Goal: Information Seeking & Learning: Find specific page/section

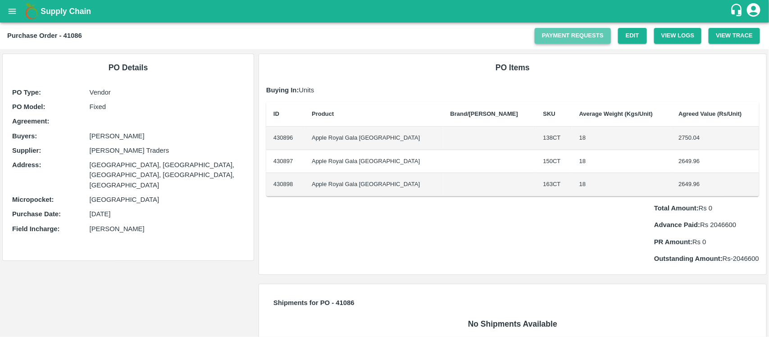
click at [583, 36] on link "Payment Requests" at bounding box center [573, 36] width 76 height 16
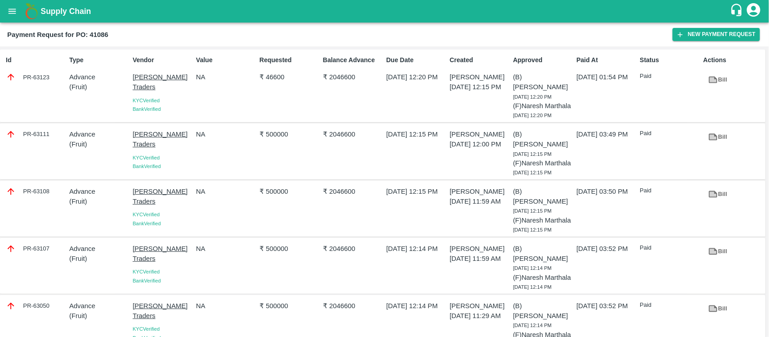
scroll to position [23, 0]
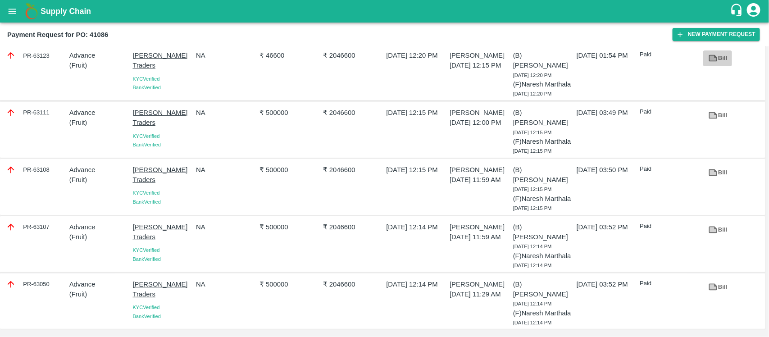
click at [715, 58] on icon at bounding box center [713, 58] width 9 height 7
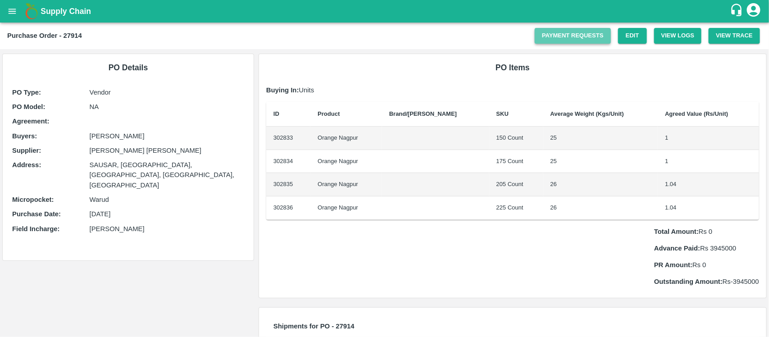
click at [573, 37] on link "Payment Requests" at bounding box center [573, 36] width 76 height 16
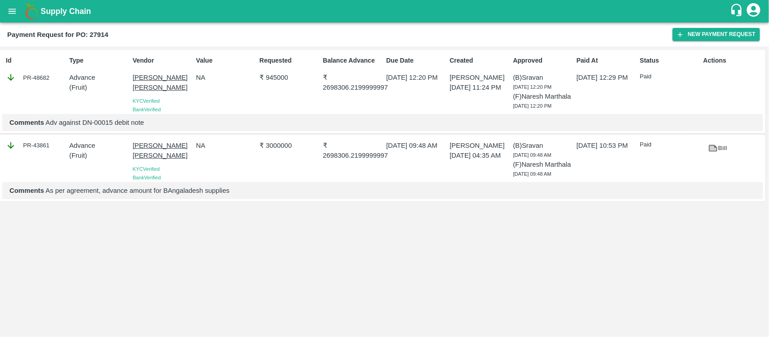
click at [105, 128] on p "Comments Adv against DN-00015 debit note" at bounding box center [382, 123] width 747 height 10
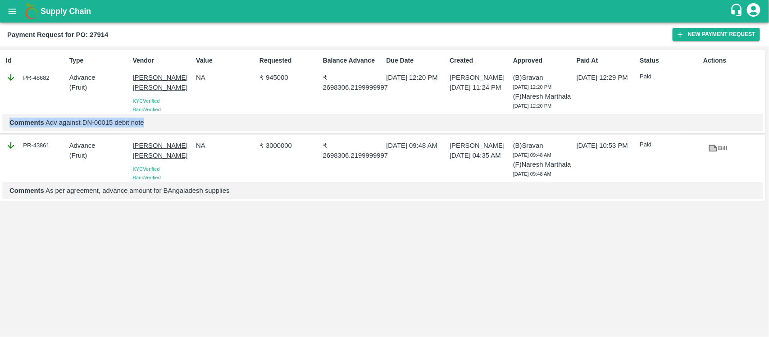
click at [105, 128] on p "Comments Adv against DN-00015 debit note" at bounding box center [382, 123] width 747 height 10
click at [93, 128] on p "Comments Adv against DN-00015 debit note" at bounding box center [382, 123] width 747 height 10
click at [97, 128] on p "Comments Adv against DN-00015 debit note" at bounding box center [382, 123] width 747 height 10
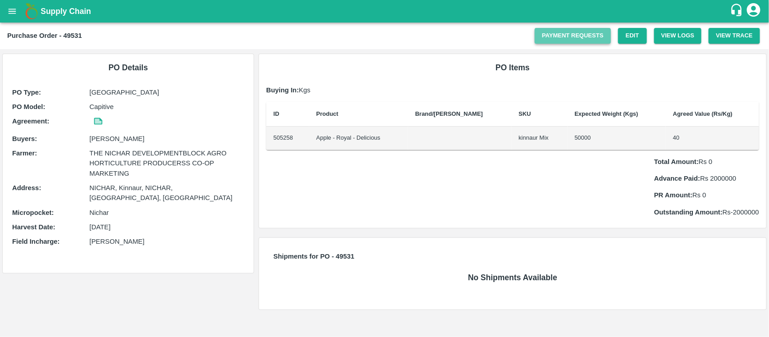
click at [564, 38] on link "Payment Requests" at bounding box center [573, 36] width 76 height 16
click at [586, 32] on link "Payment Requests" at bounding box center [573, 36] width 76 height 16
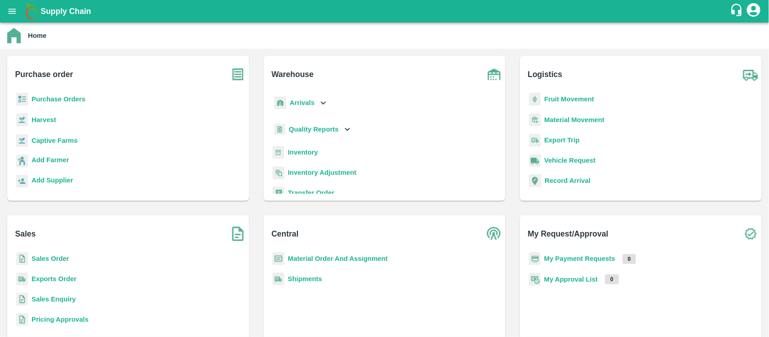
click at [43, 98] on b "Purchase Orders" at bounding box center [59, 99] width 54 height 7
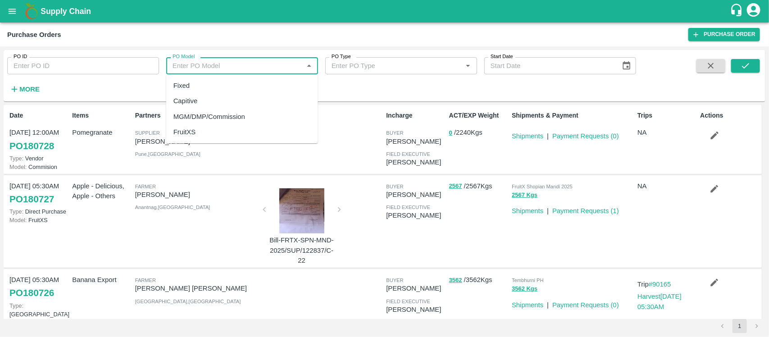
click at [187, 68] on input "PO Model" at bounding box center [235, 66] width 132 height 12
click at [181, 97] on div "Capitive" at bounding box center [185, 101] width 24 height 10
type input "Capitive"
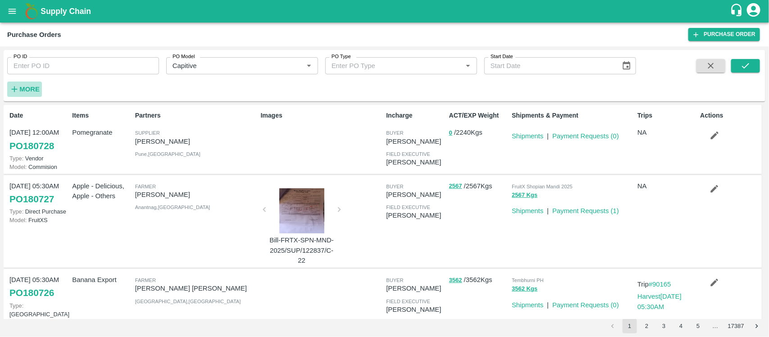
click at [28, 87] on strong "More" at bounding box center [29, 89] width 20 height 7
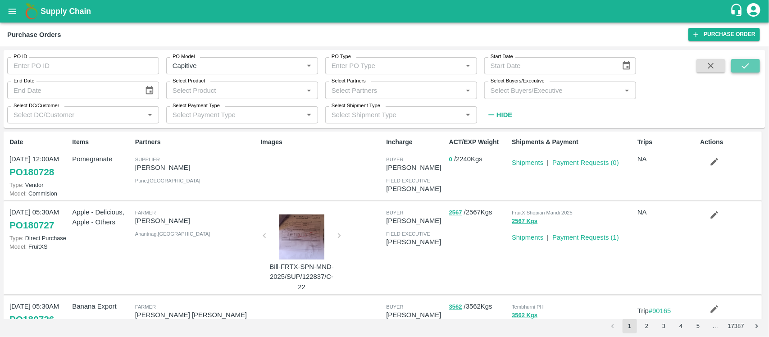
click at [756, 61] on button "submit" at bounding box center [745, 66] width 29 height 14
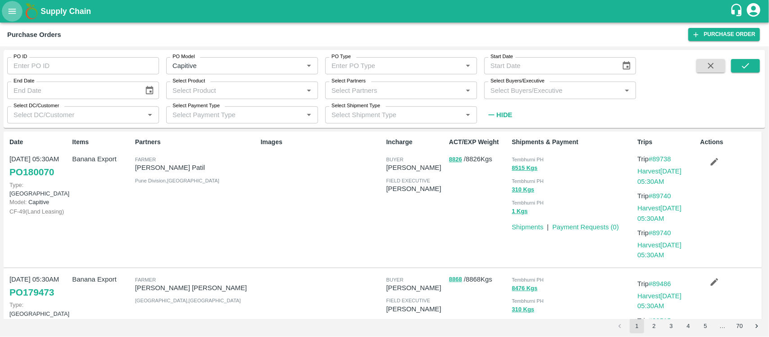
click at [7, 7] on icon "open drawer" at bounding box center [12, 11] width 10 height 10
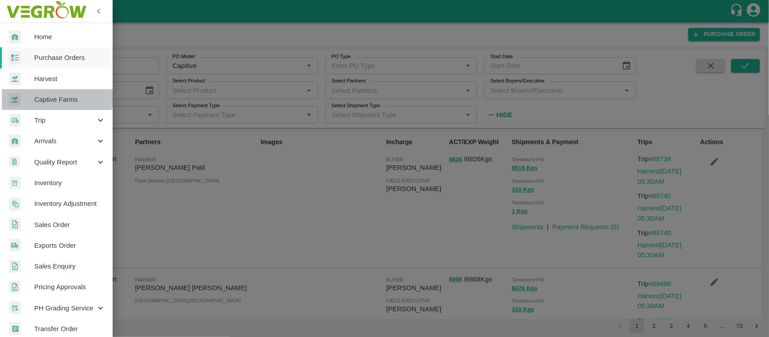
click at [51, 95] on span "Captive Farms" at bounding box center [69, 100] width 71 height 10
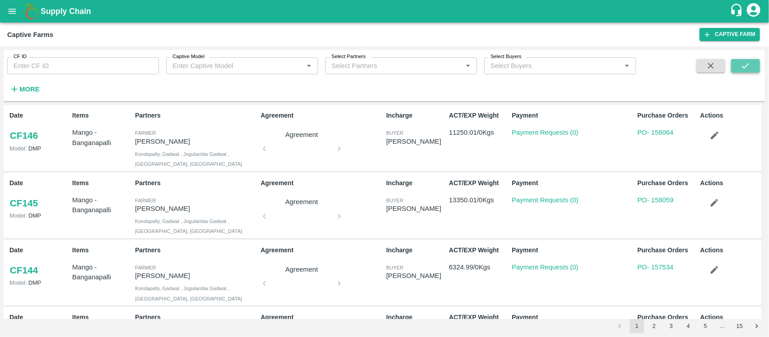
click at [744, 62] on icon "submit" at bounding box center [746, 66] width 10 height 10
click at [23, 87] on strong "More" at bounding box center [29, 89] width 20 height 7
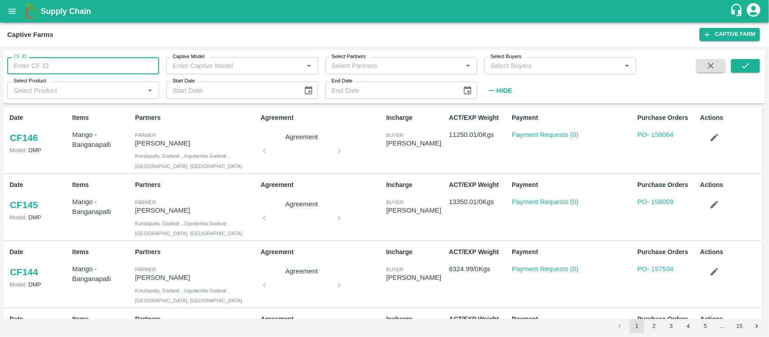
click at [62, 61] on input "CF ID" at bounding box center [83, 65] width 152 height 17
click at [165, 71] on div "Captive Model Captive Model   *" at bounding box center [238, 62] width 159 height 24
click at [182, 68] on input "Captive Model" at bounding box center [235, 66] width 132 height 12
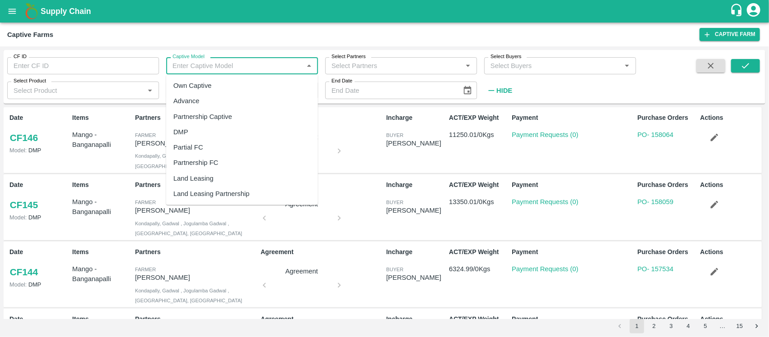
click at [200, 178] on div "Land Leasing" at bounding box center [193, 178] width 40 height 10
type input "Land Leasing"
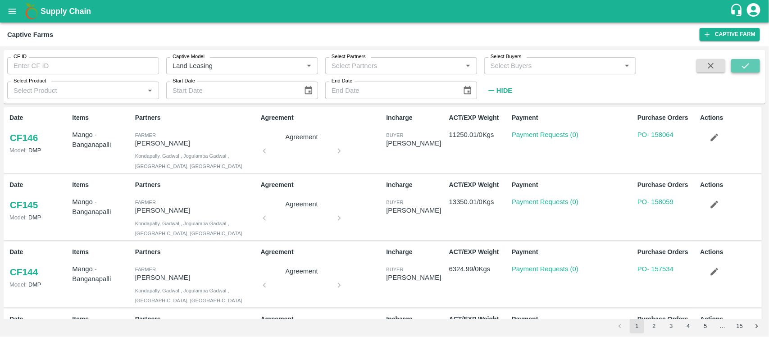
click at [750, 66] on icon "submit" at bounding box center [746, 66] width 10 height 10
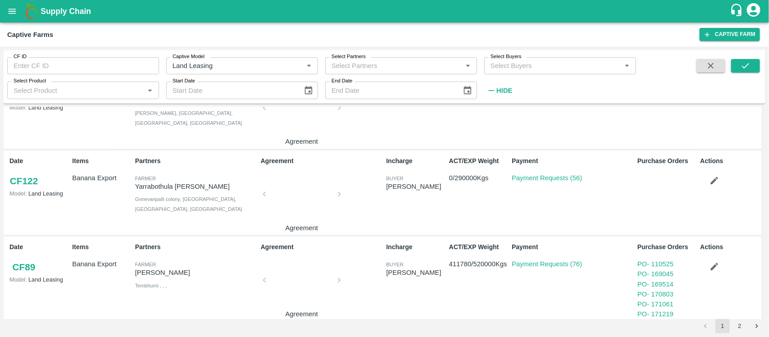
scroll to position [386, 0]
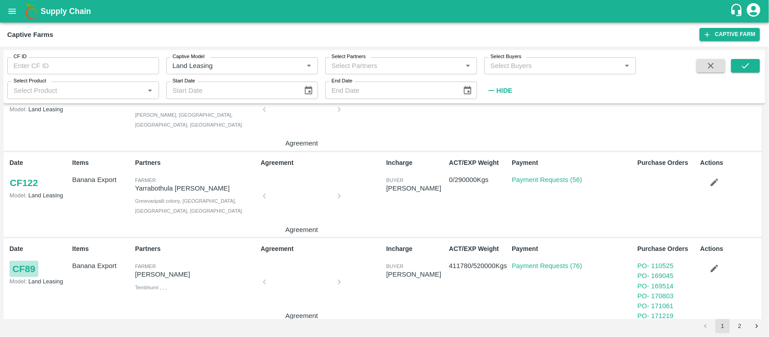
click at [32, 275] on link "CF 89" at bounding box center [23, 269] width 29 height 16
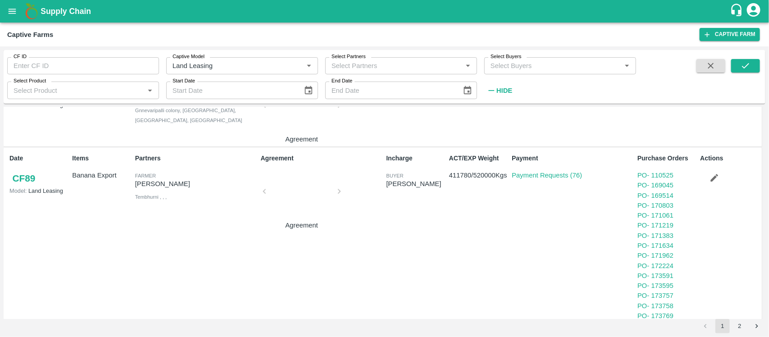
scroll to position [476, 0]
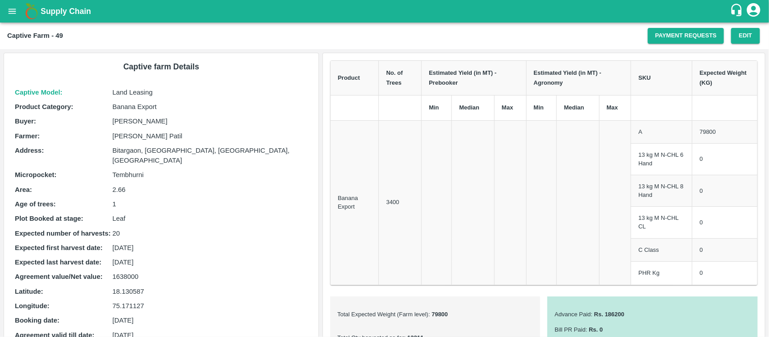
scroll to position [278, 0]
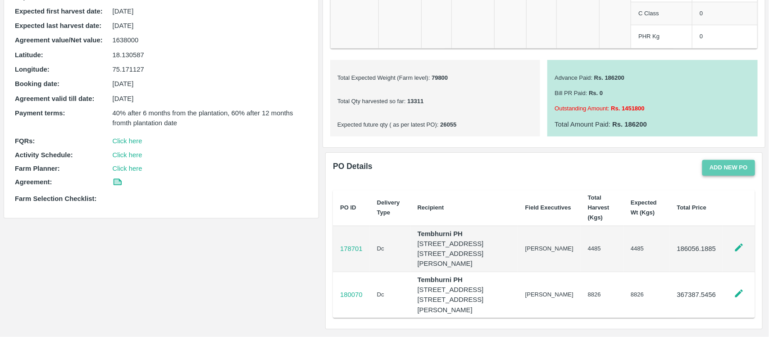
click at [732, 160] on button "Add new PO" at bounding box center [728, 168] width 53 height 16
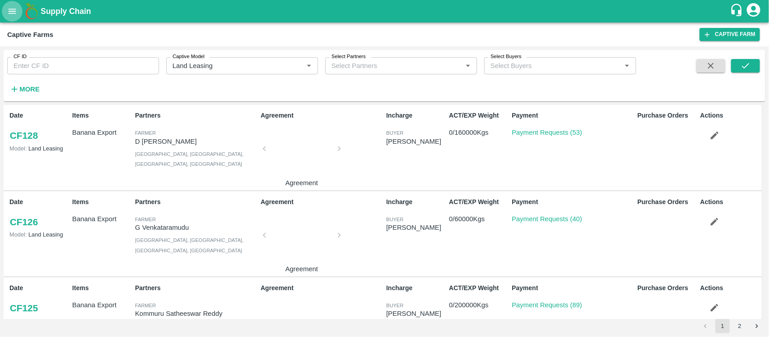
click at [10, 14] on icon "open drawer" at bounding box center [12, 11] width 10 height 10
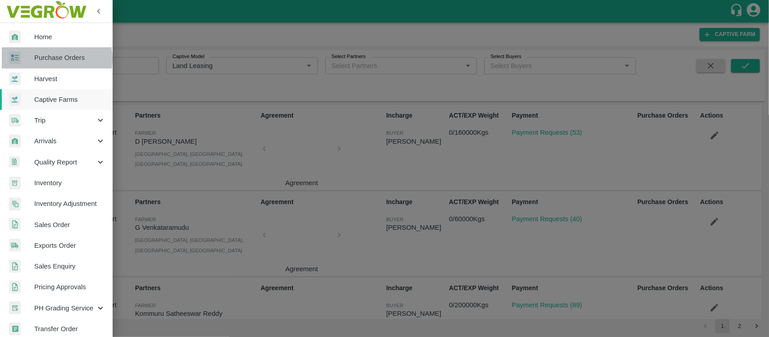
click at [50, 59] on span "Purchase Orders" at bounding box center [69, 58] width 71 height 10
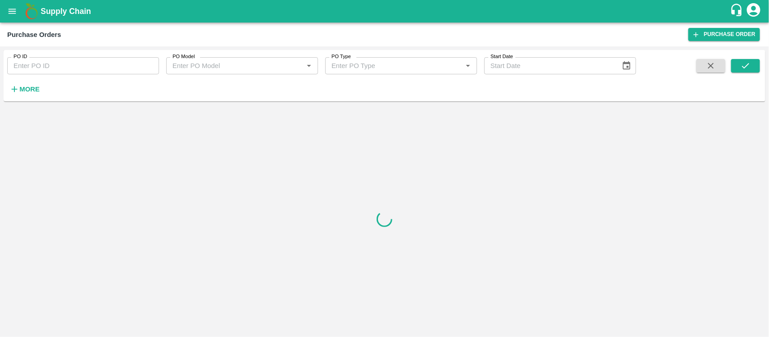
paste input "173591"
click at [100, 61] on input "PO ID" at bounding box center [83, 65] width 152 height 17
click at [738, 65] on button "submit" at bounding box center [745, 66] width 29 height 14
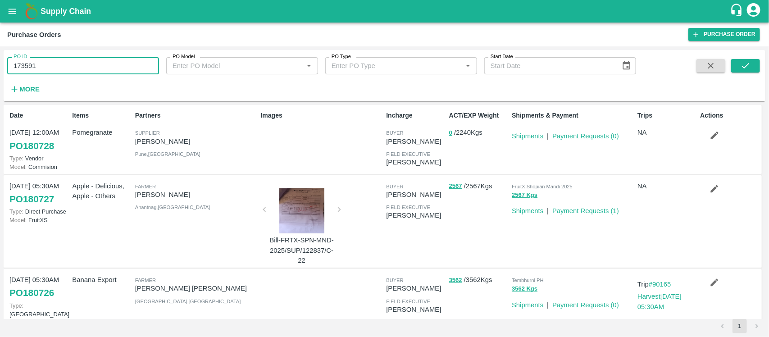
click at [50, 73] on input "173591" at bounding box center [83, 65] width 152 height 17
click at [743, 62] on icon "submit" at bounding box center [746, 66] width 10 height 10
click at [142, 70] on input "173591" at bounding box center [83, 65] width 152 height 17
type input "173591"
click at [757, 71] on button "submit" at bounding box center [745, 66] width 29 height 14
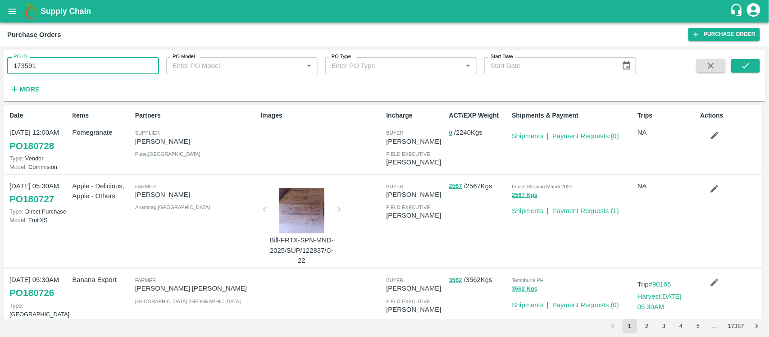
click at [61, 73] on input "173591" at bounding box center [83, 65] width 152 height 17
click at [753, 64] on button "submit" at bounding box center [745, 66] width 29 height 14
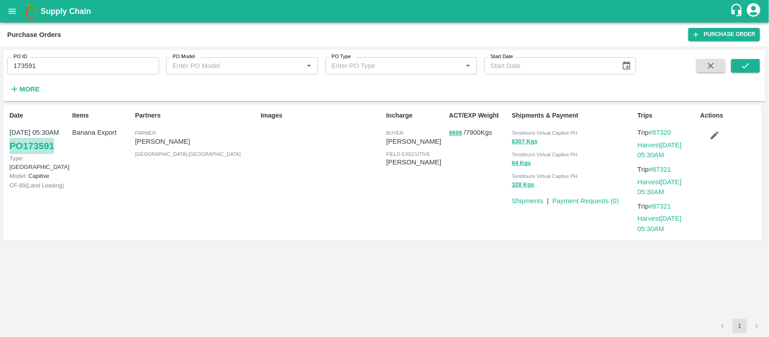
click at [30, 142] on link "PO 173591" at bounding box center [31, 146] width 45 height 16
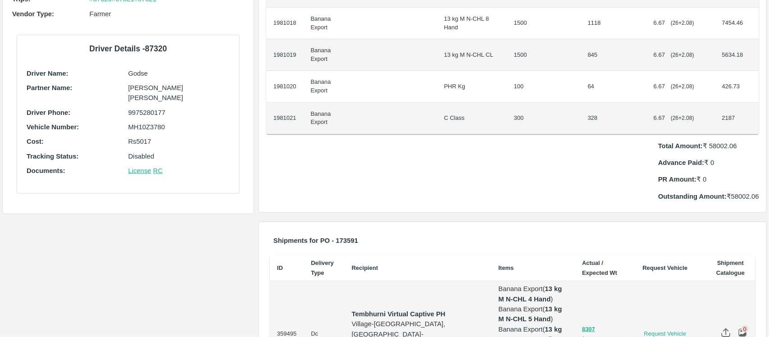
scroll to position [224, 0]
click at [632, 134] on div "Total Amount: ₹ 58002.06 Advance Paid: ₹ 0 PR Amount: ₹ 0 Outstanding Amount: ₹…" at bounding box center [512, 167] width 493 height 67
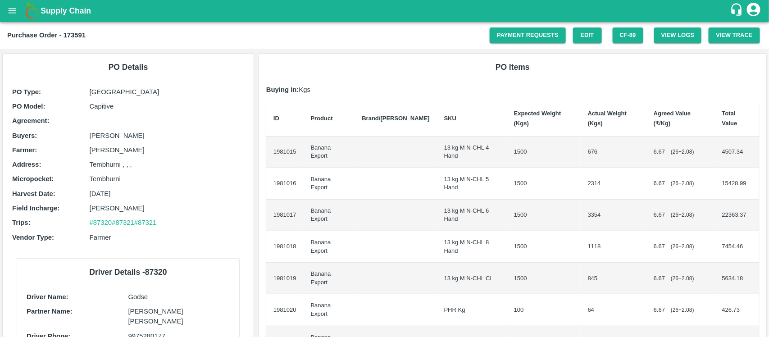
scroll to position [0, 0]
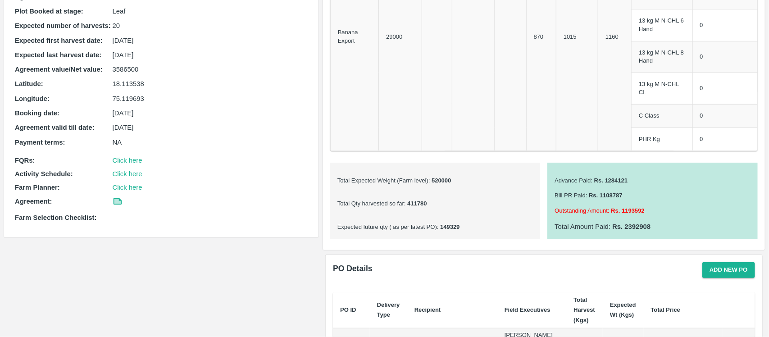
scroll to position [199, 0]
click at [598, 240] on div "Product No. of Trees Estimated Yield (in MT) - Prebooker Estimated Yield (in MT…" at bounding box center [544, 51] width 442 height 394
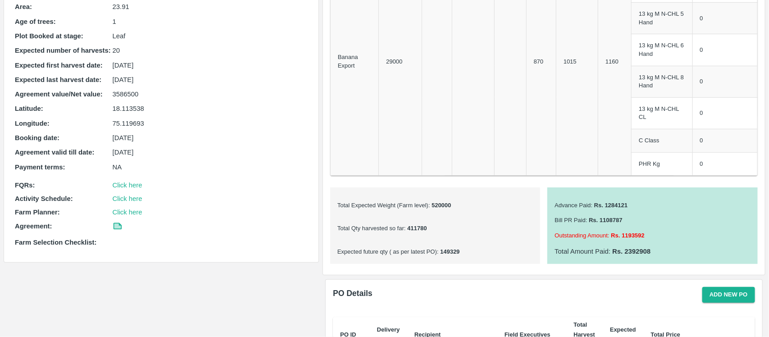
scroll to position [173, 0]
click at [127, 91] on p "3586500" at bounding box center [210, 93] width 195 height 10
copy p "3586500"
click at [443, 204] on b "520000" at bounding box center [440, 204] width 21 height 7
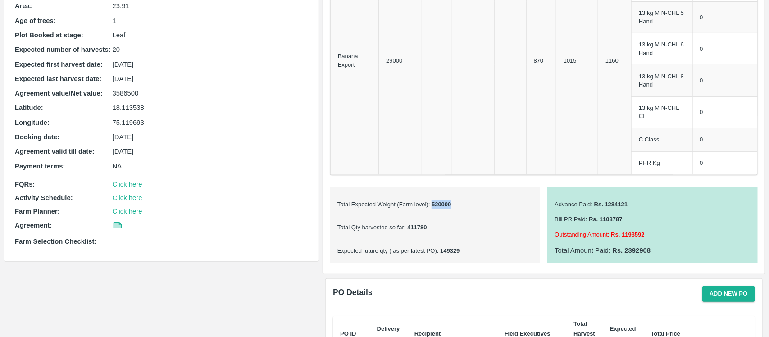
click at [443, 204] on b "520000" at bounding box center [440, 204] width 21 height 7
copy b "520000"
click at [417, 228] on b "411780" at bounding box center [416, 227] width 21 height 7
copy b "411780"
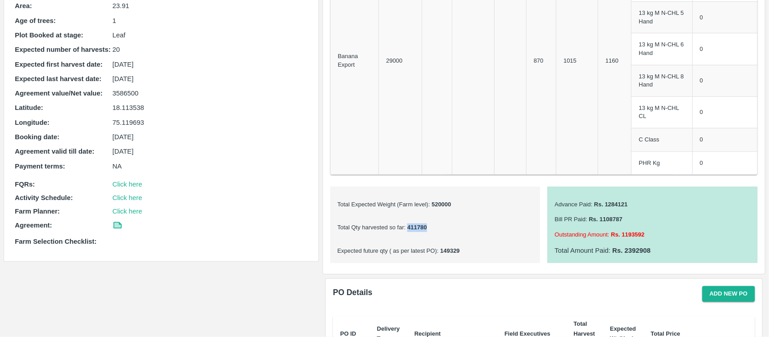
scroll to position [196, 0]
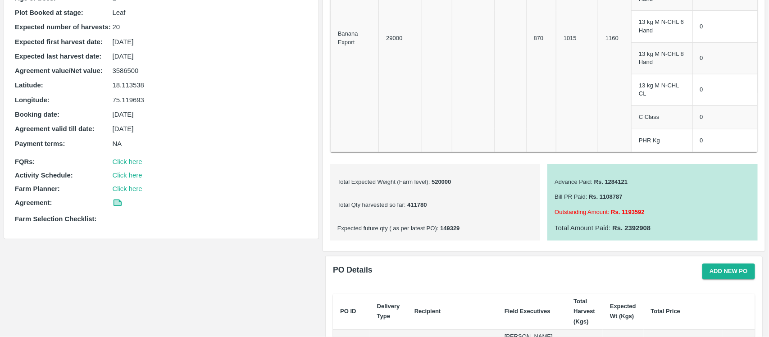
click at [455, 226] on b "149329" at bounding box center [449, 228] width 21 height 7
copy b "149329"
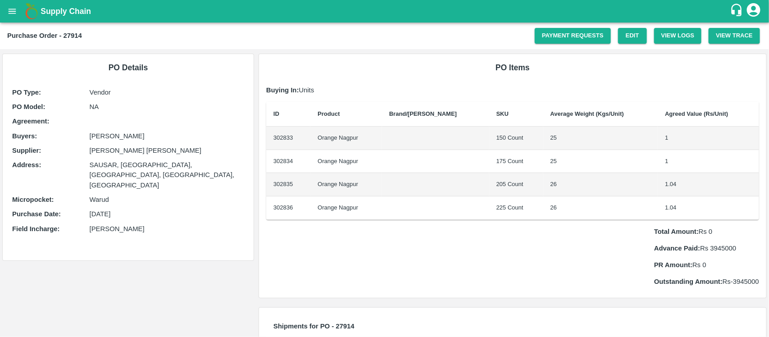
scroll to position [0, 0]
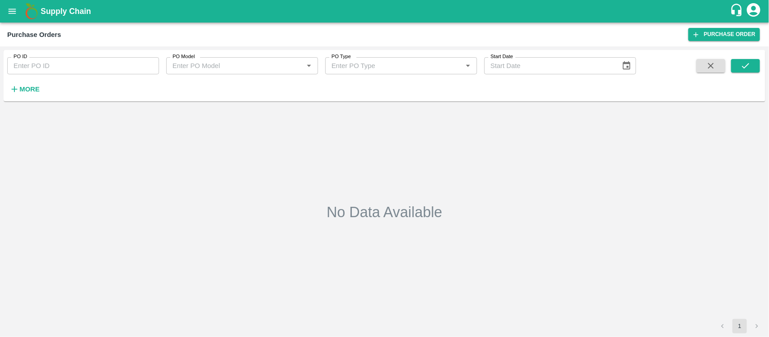
type input "173591"
